Goal: Find specific page/section: Find specific page/section

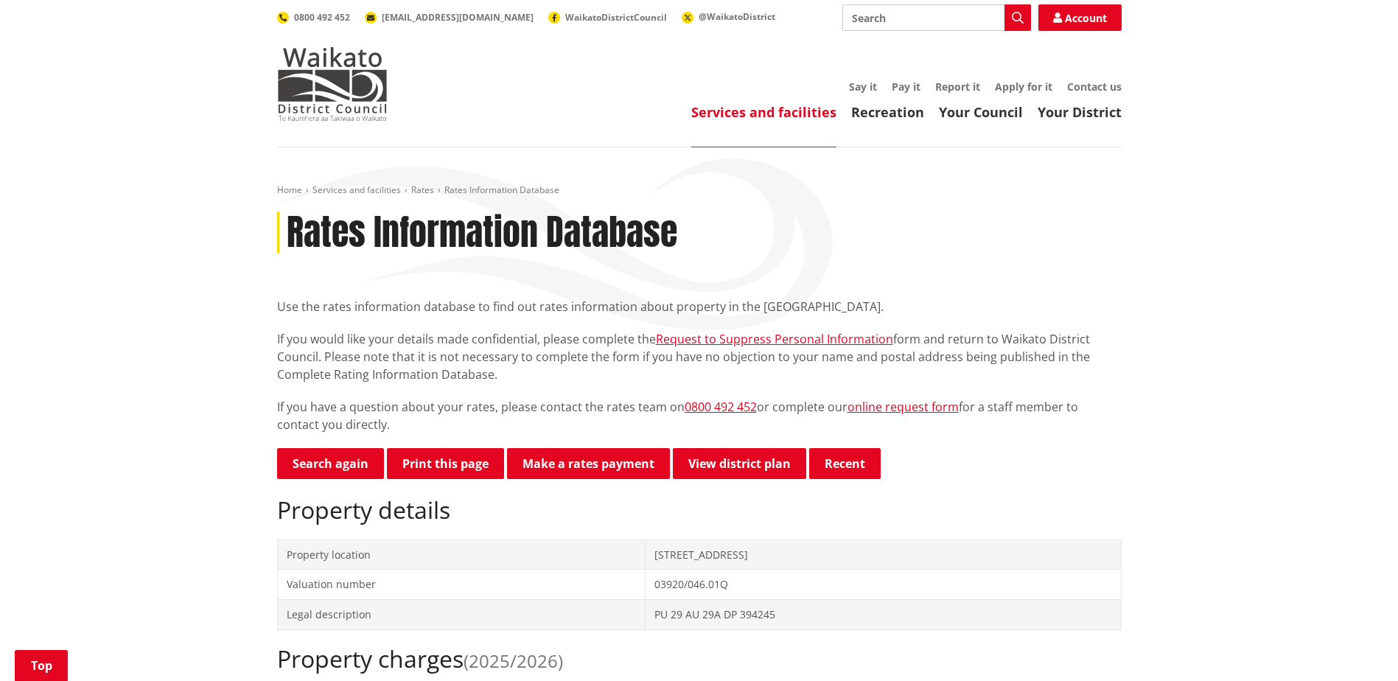
scroll to position [516, 0]
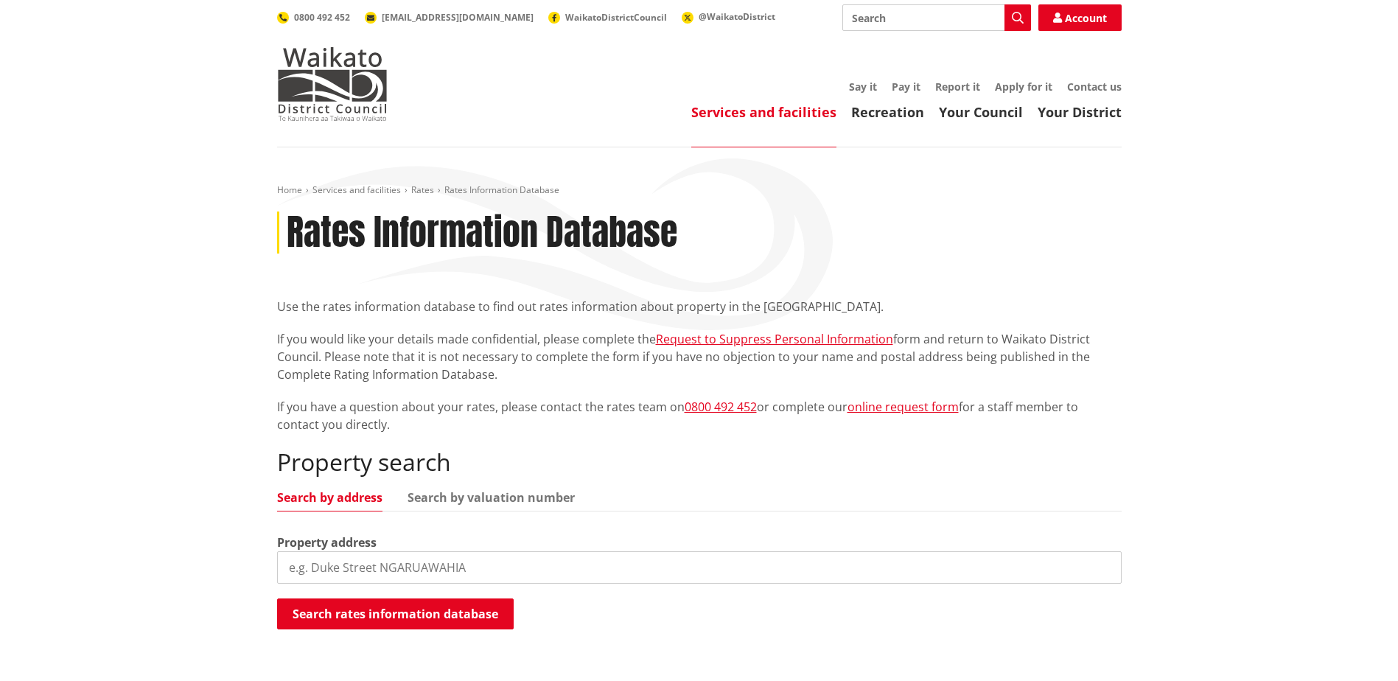
scroll to position [221, 0]
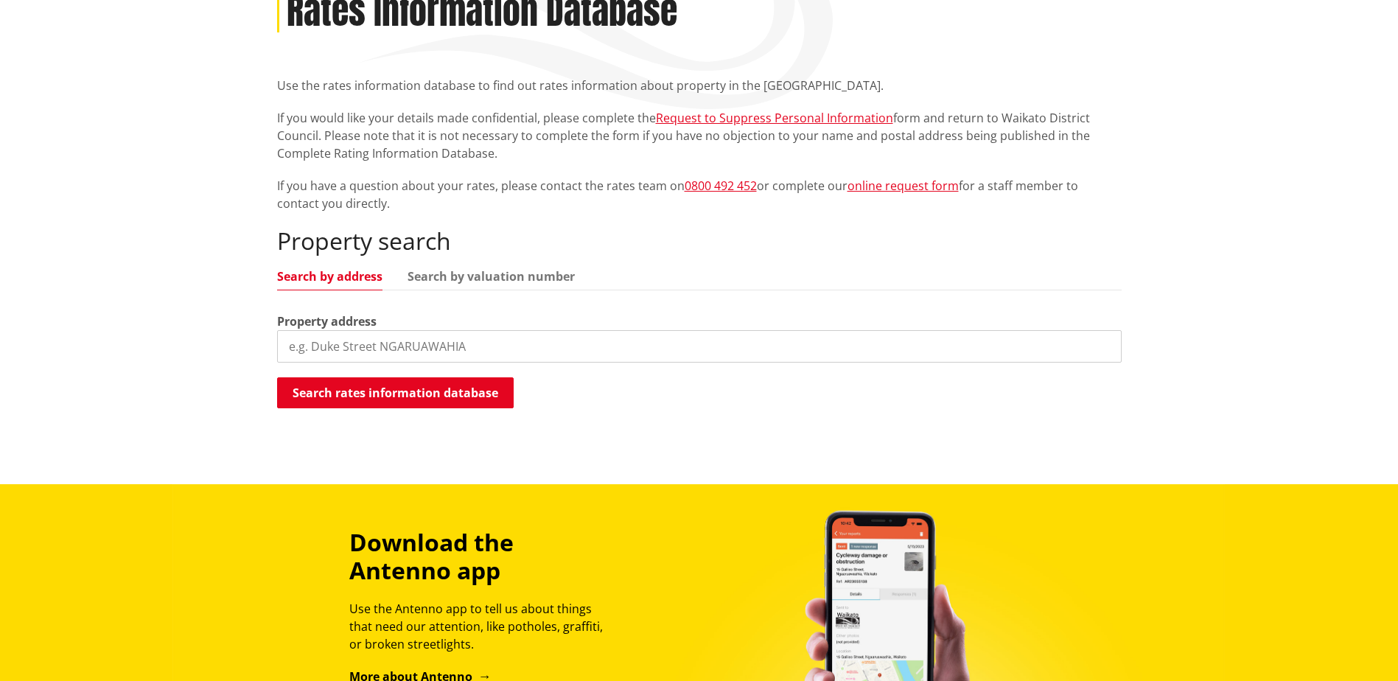
click at [433, 340] on input "search" at bounding box center [699, 346] width 845 height 32
type input "[STREET_ADDRESS]"
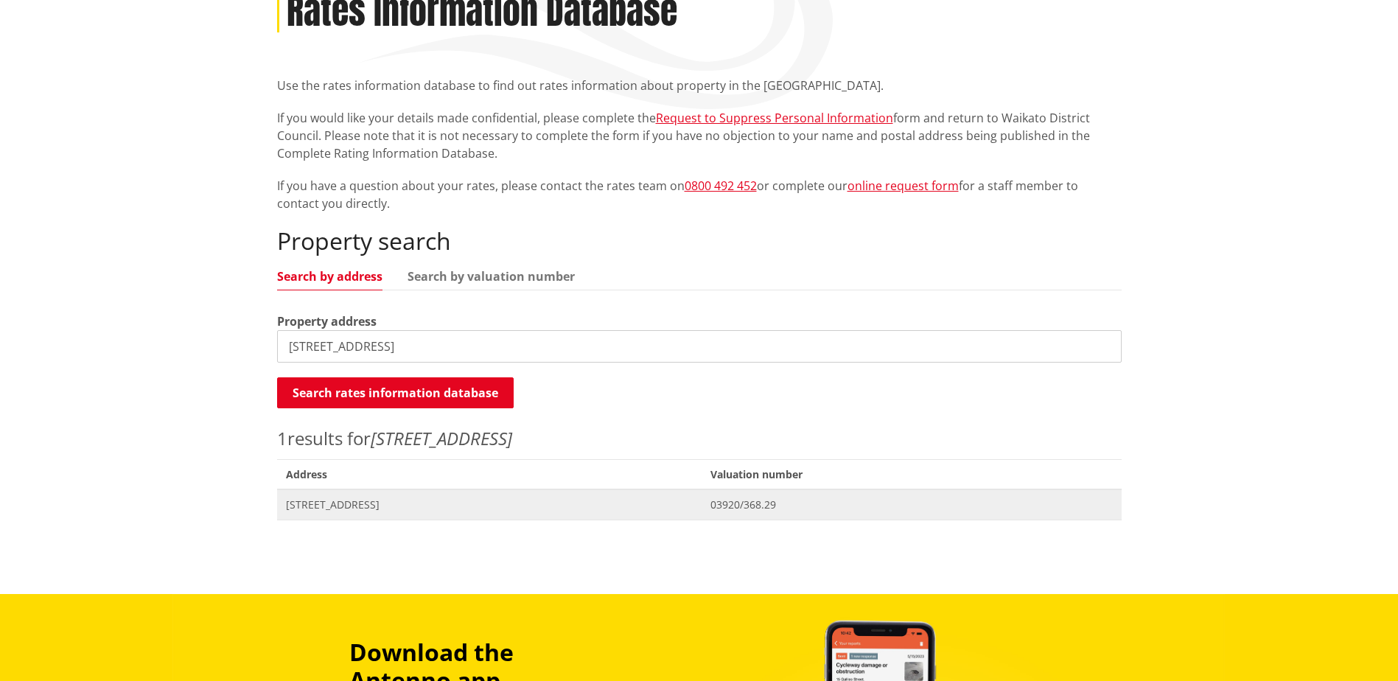
click at [377, 509] on span "[STREET_ADDRESS]" at bounding box center [490, 504] width 408 height 15
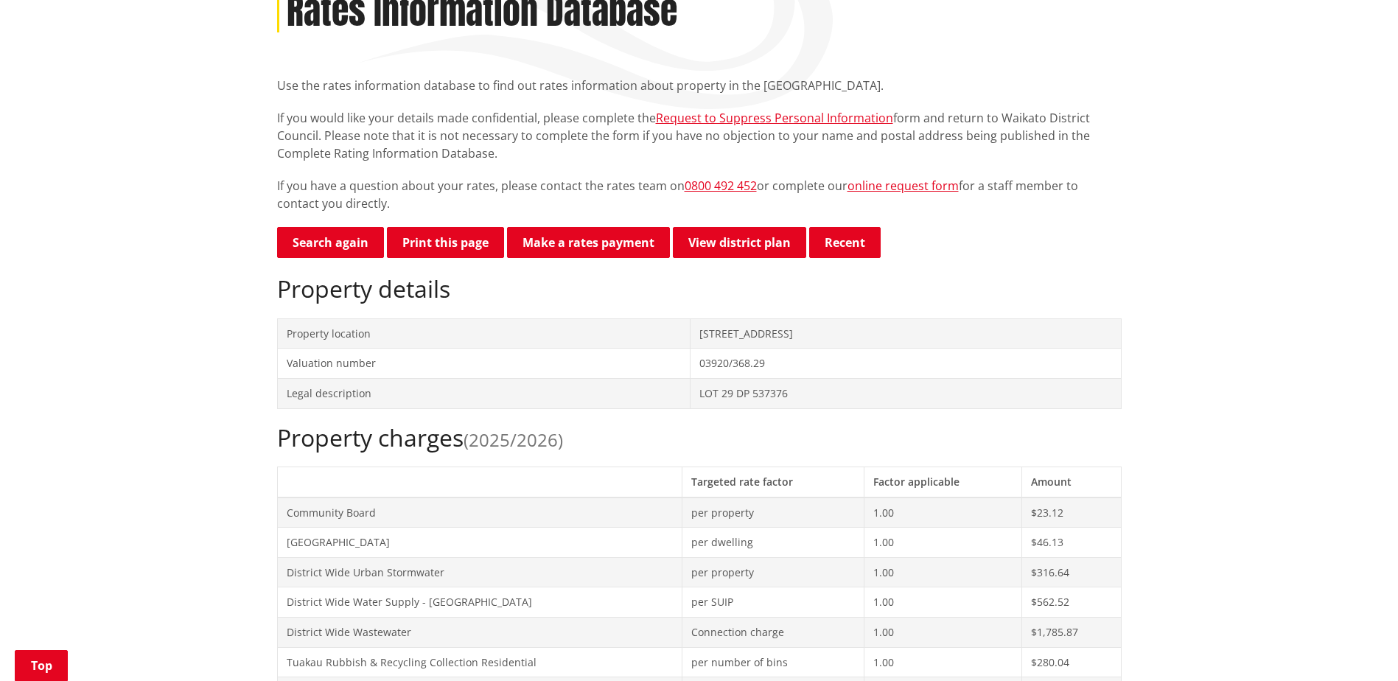
scroll to position [663, 0]
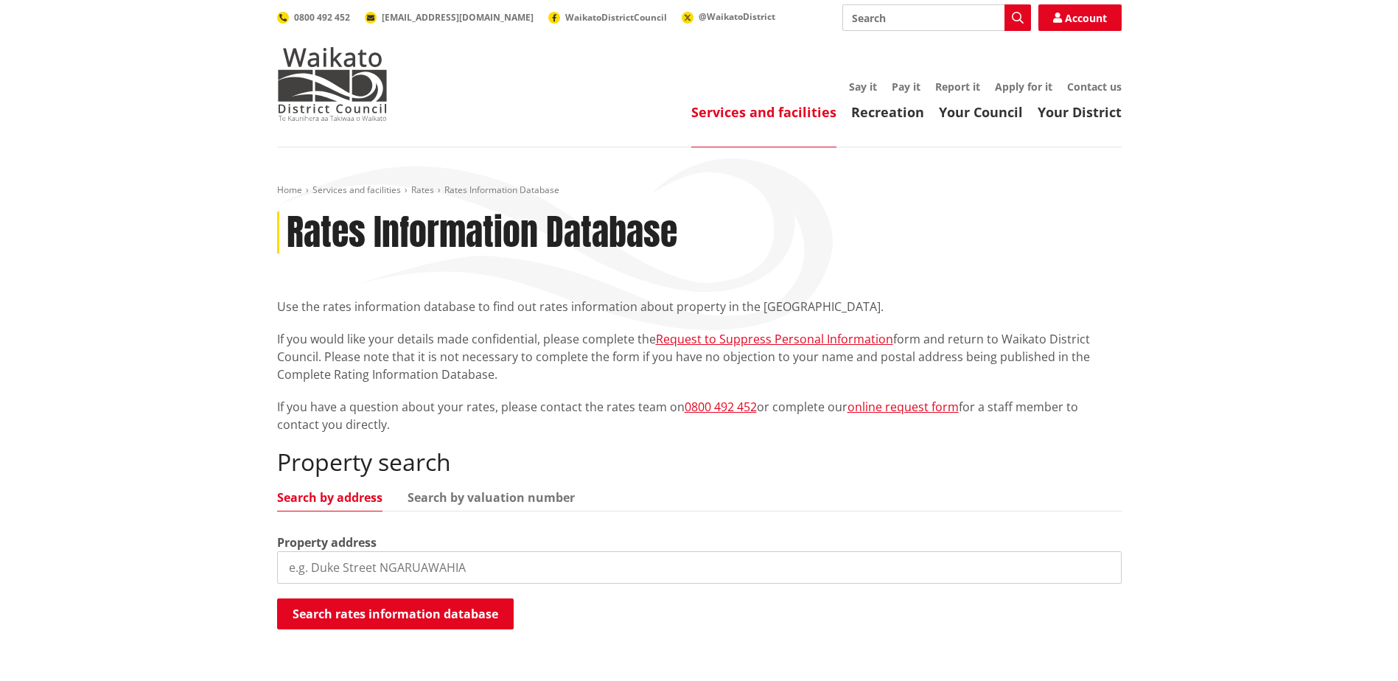
scroll to position [221, 0]
